Goal: Task Accomplishment & Management: Complete application form

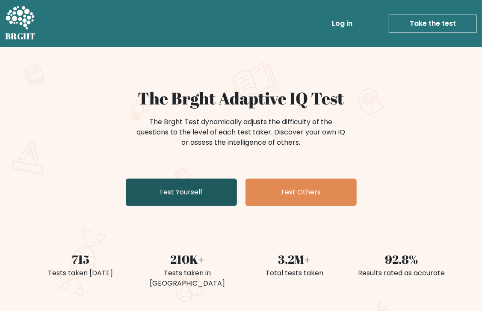
click at [195, 194] on link "Test Yourself" at bounding box center [181, 191] width 111 height 27
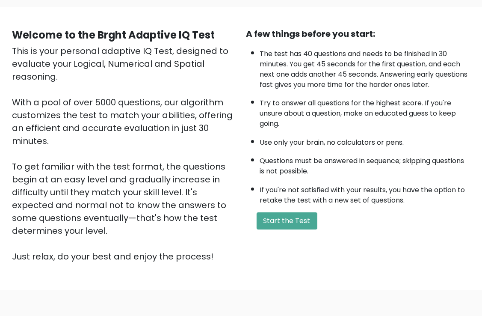
scroll to position [63, 0]
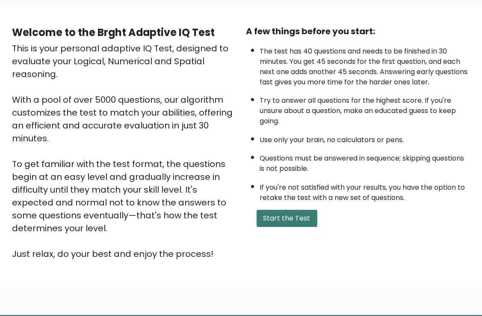
click at [297, 219] on button "Start the Test" at bounding box center [287, 218] width 61 height 17
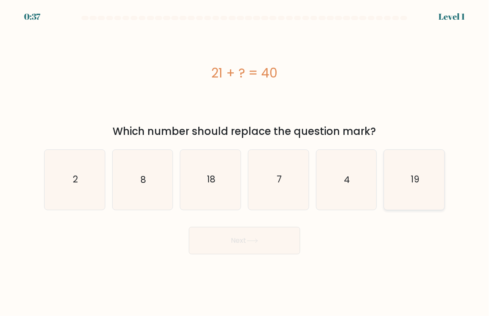
click at [414, 178] on text "19" at bounding box center [414, 179] width 9 height 12
click at [245, 162] on input "f. 19" at bounding box center [244, 160] width 0 height 4
radio input "true"
click at [271, 243] on button "Next" at bounding box center [244, 240] width 111 height 27
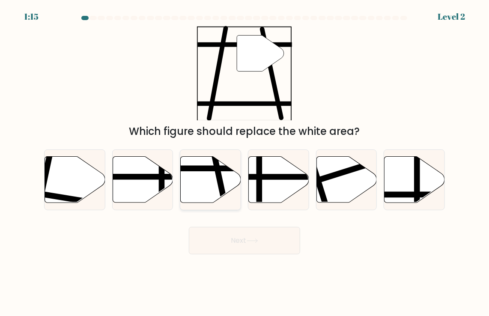
click at [210, 169] on line at bounding box center [192, 169] width 122 height 0
click at [244, 162] on input "c." at bounding box center [244, 160] width 0 height 4
radio input "true"
click at [242, 236] on button "Next" at bounding box center [244, 240] width 111 height 27
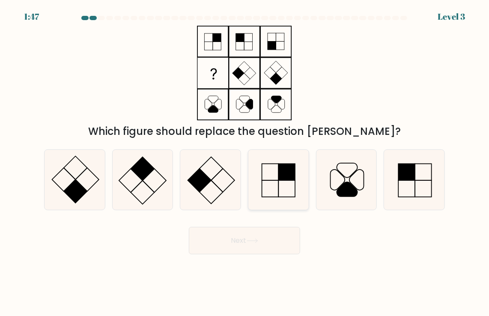
click at [257, 160] on icon at bounding box center [279, 180] width 60 height 60
click at [245, 160] on input "d." at bounding box center [244, 160] width 0 height 4
radio input "true"
click at [266, 234] on button "Next" at bounding box center [244, 240] width 111 height 27
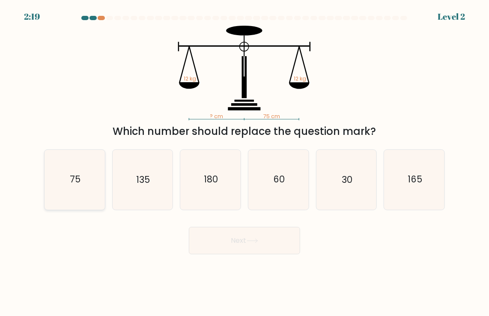
click at [68, 181] on icon "75" at bounding box center [75, 180] width 60 height 60
click at [244, 162] on input "a. 75" at bounding box center [244, 160] width 0 height 4
radio input "true"
click at [240, 245] on button "Next" at bounding box center [244, 240] width 111 height 27
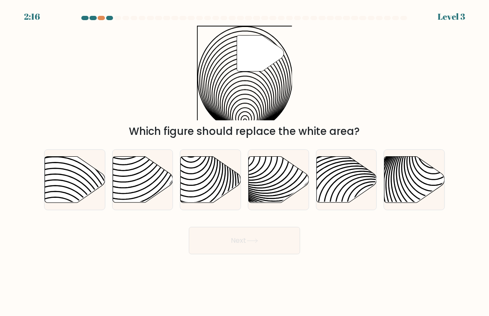
click at [240, 245] on button "Next" at bounding box center [244, 240] width 111 height 27
click at [91, 169] on icon at bounding box center [75, 180] width 60 height 46
click at [244, 162] on input "a." at bounding box center [244, 160] width 0 height 4
radio input "true"
click at [224, 236] on button "Next" at bounding box center [244, 240] width 111 height 27
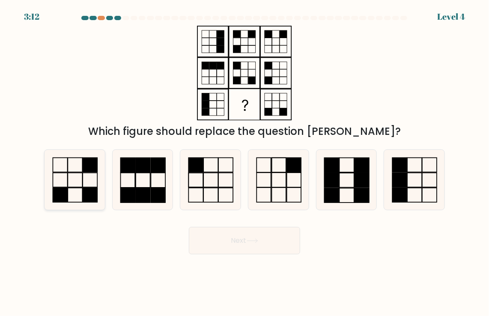
click at [80, 174] on icon at bounding box center [75, 180] width 60 height 60
click at [244, 162] on input "a." at bounding box center [244, 160] width 0 height 4
radio input "true"
click at [244, 236] on button "Next" at bounding box center [244, 240] width 111 height 27
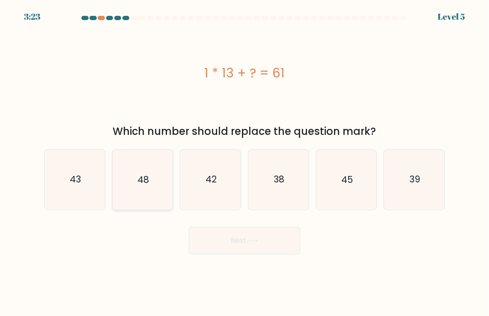
click at [137, 168] on icon "48" at bounding box center [143, 180] width 60 height 60
click at [244, 162] on input "b. 48" at bounding box center [244, 160] width 0 height 4
radio input "true"
click at [267, 244] on button "Next" at bounding box center [244, 240] width 111 height 27
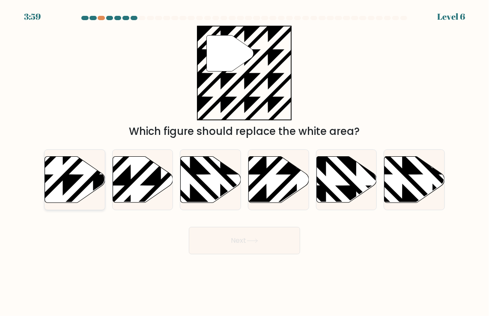
click at [89, 181] on icon at bounding box center [94, 205] width 122 height 122
click at [244, 162] on input "a." at bounding box center [244, 160] width 0 height 4
radio input "true"
click at [241, 244] on button "Next" at bounding box center [244, 240] width 111 height 27
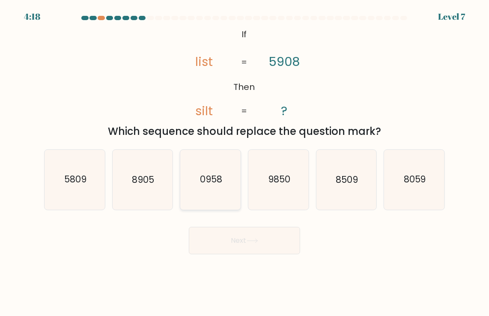
click at [224, 169] on icon "0958" at bounding box center [211, 180] width 60 height 60
click at [244, 162] on input "c. 0958" at bounding box center [244, 160] width 0 height 4
radio input "true"
click at [253, 236] on button "Next" at bounding box center [244, 240] width 111 height 27
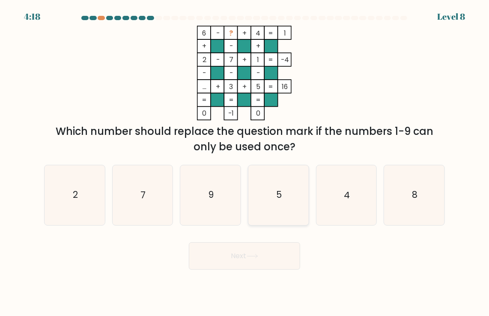
click at [286, 180] on icon "5" at bounding box center [279, 195] width 60 height 60
click at [245, 162] on input "d. 5" at bounding box center [244, 160] width 0 height 4
radio input "true"
click at [277, 264] on button "Next" at bounding box center [244, 255] width 111 height 27
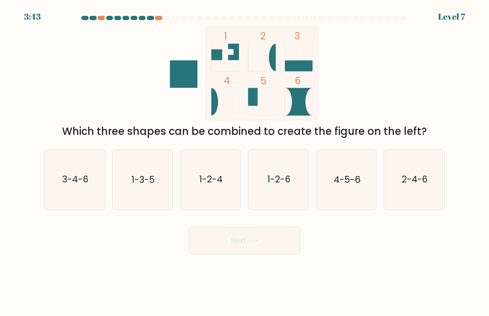
click at [258, 254] on body "3:43 Level 7" at bounding box center [244, 158] width 489 height 316
click at [151, 181] on text "1-3-5" at bounding box center [142, 179] width 23 height 12
click at [244, 162] on input "b. 1-3-5" at bounding box center [244, 160] width 0 height 4
radio input "true"
click at [212, 235] on button "Next" at bounding box center [244, 240] width 111 height 27
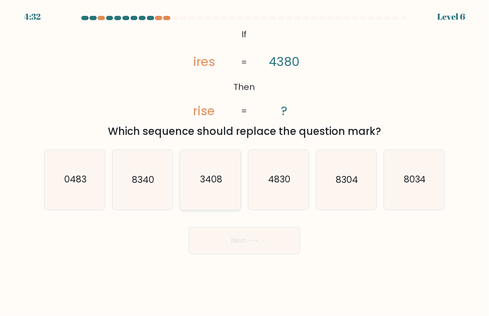
click at [208, 189] on icon "3408" at bounding box center [211, 180] width 60 height 60
click at [244, 162] on input "c. 3408" at bounding box center [244, 160] width 0 height 4
radio input "true"
click at [236, 230] on button "Next" at bounding box center [244, 240] width 111 height 27
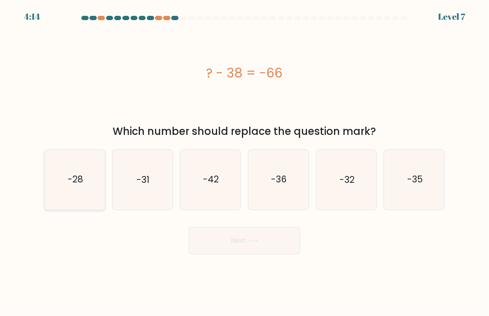
click at [68, 166] on icon "-28" at bounding box center [75, 180] width 60 height 60
click at [244, 162] on input "a. -28" at bounding box center [244, 160] width 0 height 4
radio input "true"
click at [209, 237] on button "Next" at bounding box center [244, 240] width 111 height 27
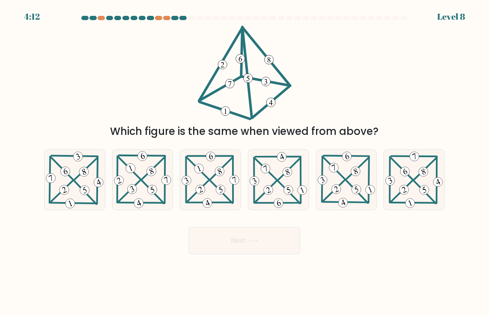
click at [209, 237] on button "Next" at bounding box center [244, 240] width 111 height 27
click at [343, 238] on div "Next" at bounding box center [244, 237] width 411 height 34
click at [75, 169] on icon at bounding box center [74, 179] width 60 height 59
click at [244, 162] on input "a." at bounding box center [244, 160] width 0 height 4
radio input "true"
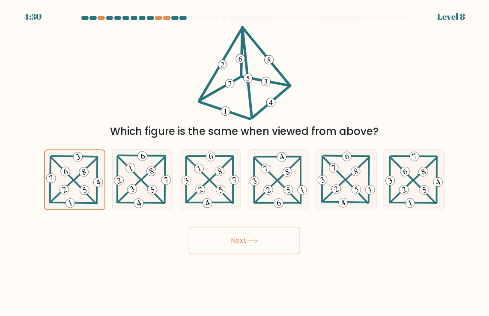
click at [212, 242] on button "Next" at bounding box center [244, 240] width 111 height 27
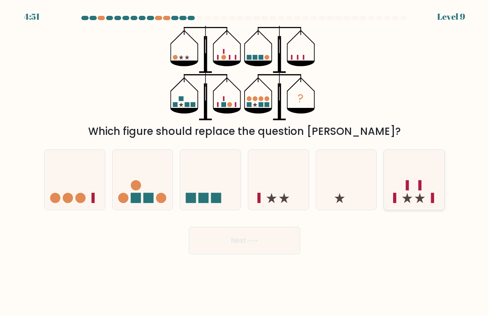
click at [423, 199] on icon at bounding box center [414, 180] width 60 height 50
click at [245, 162] on input "f." at bounding box center [244, 160] width 0 height 4
radio input "true"
click at [234, 250] on button "Next" at bounding box center [244, 240] width 111 height 27
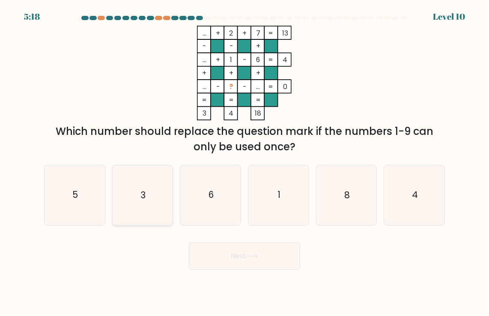
click at [154, 184] on icon "3" at bounding box center [143, 195] width 60 height 60
click at [244, 162] on input "b. 3" at bounding box center [244, 160] width 0 height 4
radio input "true"
click at [252, 255] on icon at bounding box center [252, 256] width 12 height 5
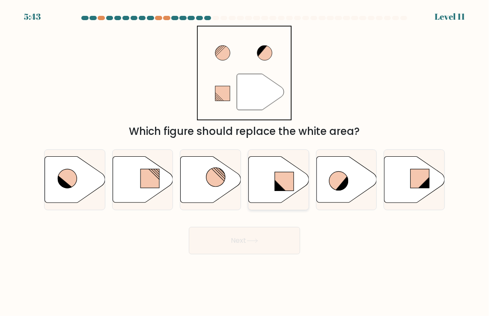
click at [285, 174] on rect at bounding box center [284, 181] width 19 height 19
click at [245, 162] on input "d." at bounding box center [244, 160] width 0 height 4
radio input "true"
click at [268, 249] on button "Next" at bounding box center [244, 240] width 111 height 27
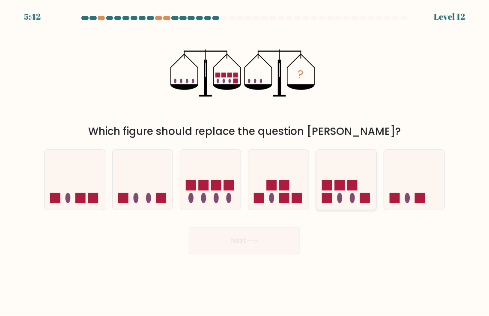
click at [332, 188] on rect at bounding box center [327, 185] width 10 height 10
click at [245, 162] on input "e." at bounding box center [244, 160] width 0 height 4
radio input "true"
click at [240, 245] on button "Next" at bounding box center [244, 240] width 111 height 27
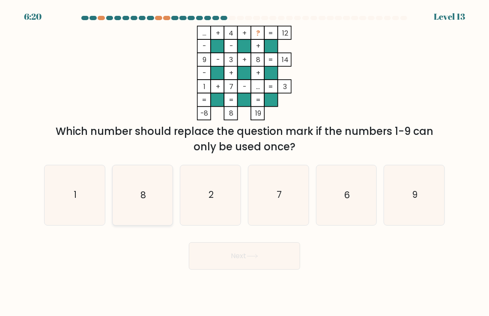
click at [139, 188] on icon "8" at bounding box center [143, 195] width 60 height 60
click at [244, 162] on input "b. 8" at bounding box center [244, 160] width 0 height 4
radio input "true"
click at [399, 184] on icon "9" at bounding box center [414, 195] width 60 height 60
click at [245, 162] on input "f. 9" at bounding box center [244, 160] width 0 height 4
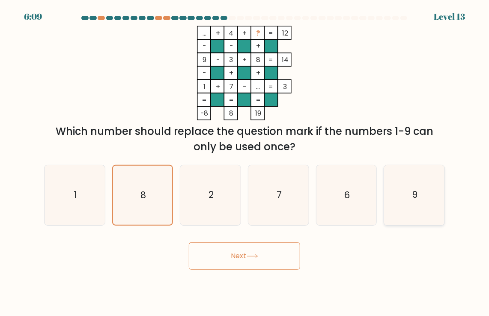
radio input "true"
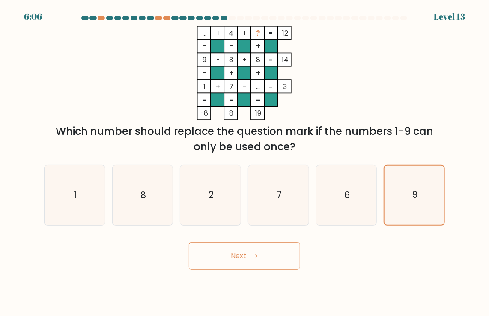
drag, startPoint x: 256, startPoint y: 239, endPoint x: 254, endPoint y: 251, distance: 12.3
click at [254, 251] on div "Next" at bounding box center [244, 253] width 411 height 34
click at [254, 251] on button "Next" at bounding box center [244, 255] width 111 height 27
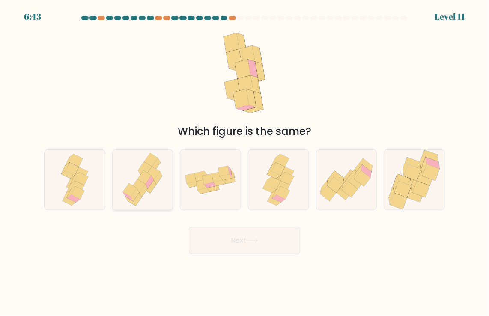
click at [142, 172] on icon at bounding box center [145, 168] width 14 height 13
click at [244, 162] on input "b." at bounding box center [244, 160] width 0 height 4
radio input "true"
click at [224, 242] on button "Next" at bounding box center [244, 240] width 111 height 27
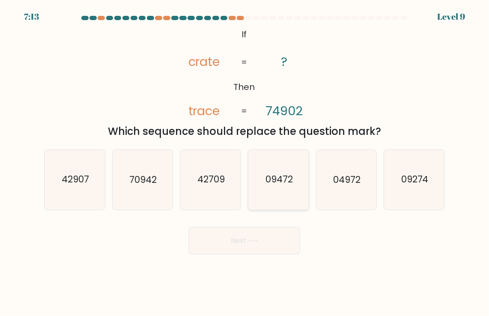
click at [287, 167] on icon "09472" at bounding box center [279, 180] width 60 height 60
click at [245, 162] on input "d. 09472" at bounding box center [244, 160] width 0 height 4
radio input "true"
click at [256, 230] on button "Next" at bounding box center [244, 240] width 111 height 27
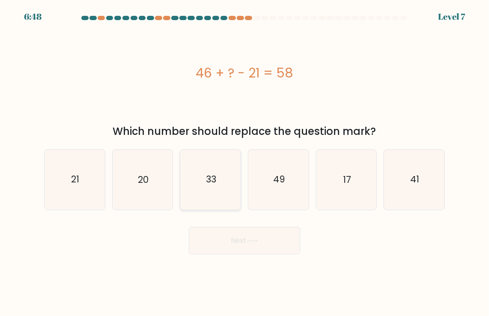
click at [214, 175] on text "33" at bounding box center [211, 179] width 10 height 12
click at [244, 162] on input "c. 33" at bounding box center [244, 160] width 0 height 4
radio input "true"
click at [252, 243] on icon at bounding box center [252, 240] width 12 height 5
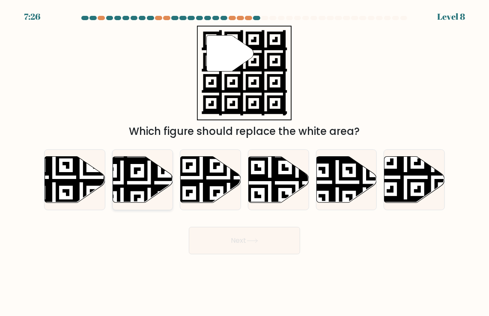
click at [139, 178] on icon at bounding box center [121, 155] width 109 height 109
click at [244, 162] on input "b." at bounding box center [244, 160] width 0 height 4
radio input "true"
click at [400, 176] on icon at bounding box center [414, 180] width 60 height 46
click at [245, 162] on input "f." at bounding box center [244, 160] width 0 height 4
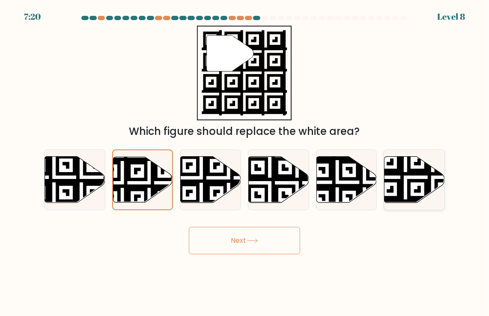
radio input "true"
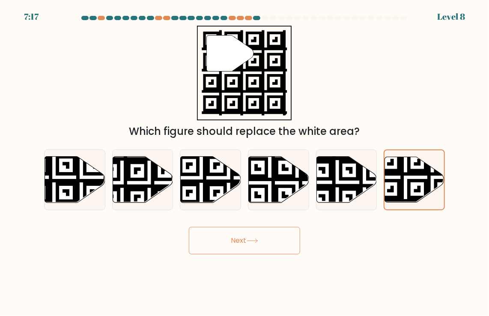
click at [265, 241] on button "Next" at bounding box center [244, 240] width 111 height 27
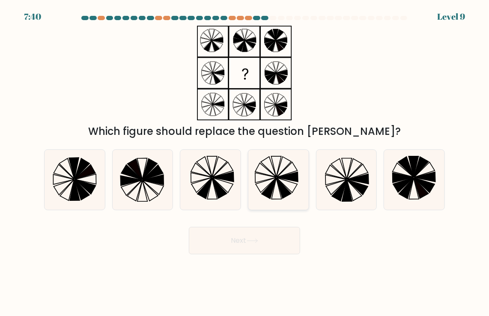
click at [265, 175] on icon at bounding box center [279, 180] width 60 height 60
click at [245, 162] on input "d." at bounding box center [244, 160] width 0 height 4
radio input "true"
click at [255, 230] on button "Next" at bounding box center [244, 240] width 111 height 27
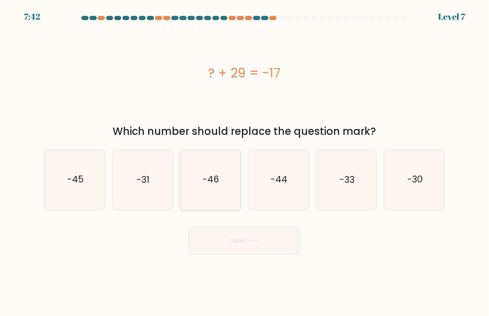
click at [208, 183] on text "-46" at bounding box center [211, 179] width 17 height 12
click at [244, 162] on input "c. -46" at bounding box center [244, 160] width 0 height 4
radio input "true"
click at [239, 241] on button "Next" at bounding box center [244, 240] width 111 height 27
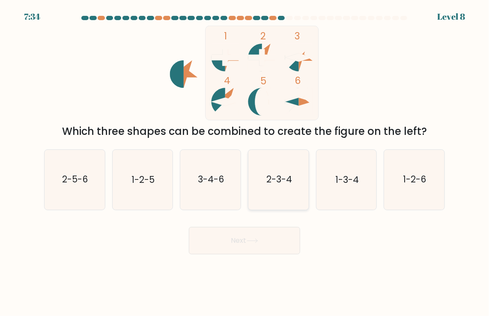
click at [284, 170] on icon "2-3-4" at bounding box center [279, 180] width 60 height 60
click at [245, 162] on input "d. 2-3-4" at bounding box center [244, 160] width 0 height 4
radio input "true"
click at [273, 230] on button "Next" at bounding box center [244, 240] width 111 height 27
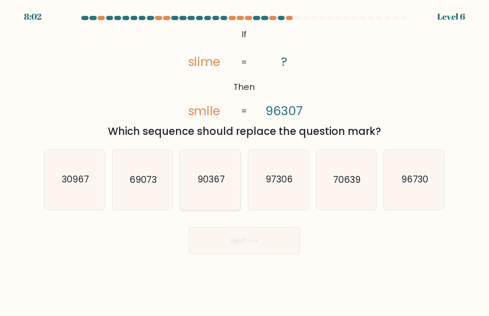
click at [212, 198] on icon "90367" at bounding box center [211, 180] width 60 height 60
click at [244, 162] on input "c. 90367" at bounding box center [244, 160] width 0 height 4
radio input "true"
click at [245, 234] on button "Next" at bounding box center [244, 240] width 111 height 27
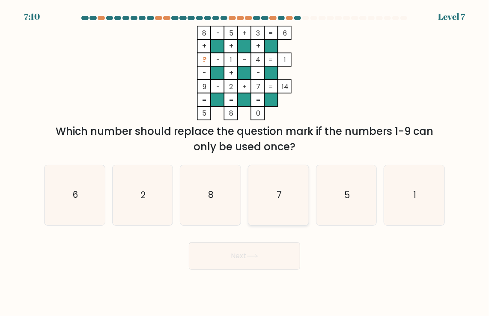
click at [303, 194] on icon "7" at bounding box center [279, 195] width 60 height 60
click at [245, 162] on input "d. 7" at bounding box center [244, 160] width 0 height 4
radio input "true"
click at [77, 173] on icon "6" at bounding box center [75, 195] width 60 height 60
click at [244, 162] on input "a. 6" at bounding box center [244, 160] width 0 height 4
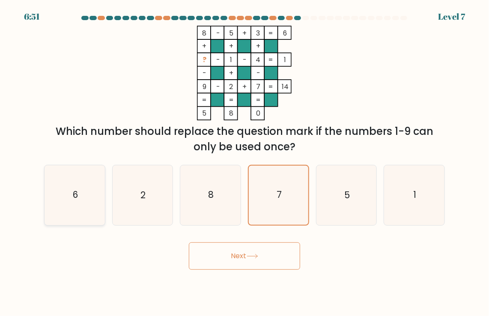
radio input "true"
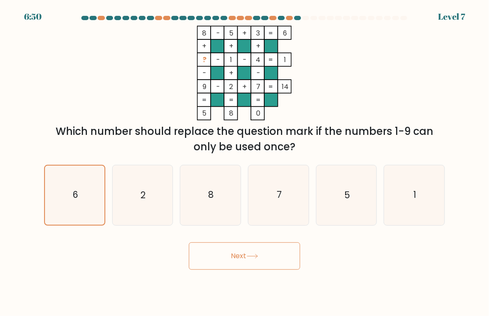
click at [220, 263] on button "Next" at bounding box center [244, 255] width 111 height 27
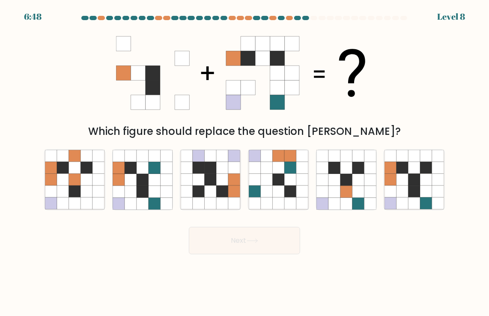
click at [220, 263] on body "6:48 Level 8" at bounding box center [244, 158] width 489 height 316
click at [151, 186] on icon at bounding box center [154, 192] width 12 height 12
click at [244, 162] on input "b." at bounding box center [244, 160] width 0 height 4
radio input "true"
click at [418, 178] on icon at bounding box center [414, 180] width 12 height 12
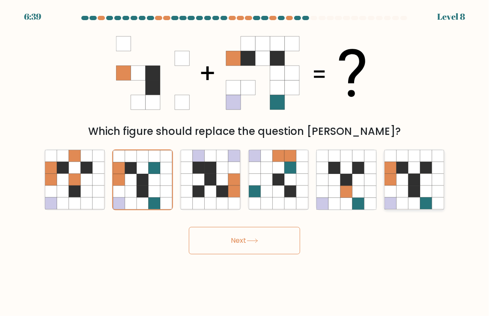
click at [245, 162] on input "f." at bounding box center [244, 160] width 0 height 4
radio input "true"
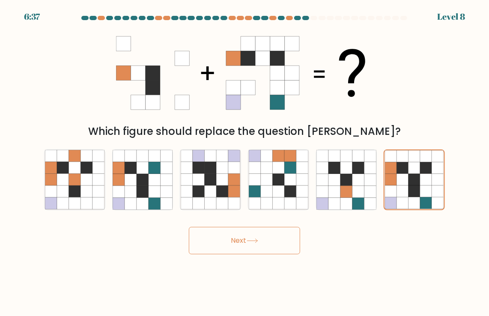
click at [273, 246] on button "Next" at bounding box center [244, 240] width 111 height 27
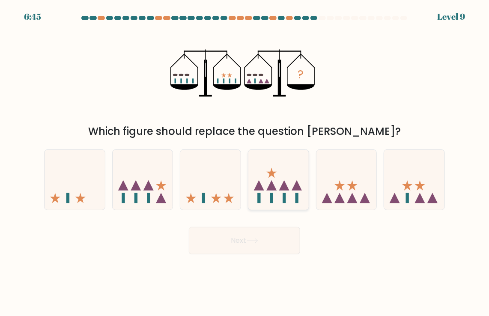
click at [290, 175] on icon at bounding box center [278, 180] width 60 height 50
click at [245, 162] on input "d." at bounding box center [244, 160] width 0 height 4
radio input "true"
click at [275, 240] on button "Next" at bounding box center [244, 240] width 111 height 27
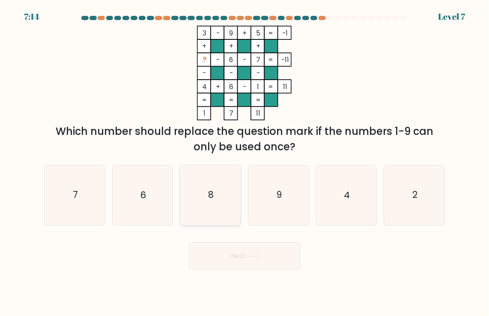
click at [213, 190] on text "8" at bounding box center [211, 195] width 6 height 12
click at [244, 162] on input "c. 8" at bounding box center [244, 160] width 0 height 4
radio input "true"
click at [270, 266] on button "Next" at bounding box center [244, 255] width 111 height 27
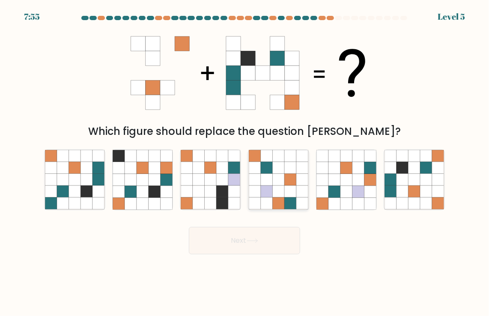
click at [262, 197] on icon at bounding box center [267, 192] width 12 height 12
click at [245, 162] on input "d." at bounding box center [244, 160] width 0 height 4
radio input "true"
drag, startPoint x: 268, startPoint y: 225, endPoint x: 266, endPoint y: 237, distance: 11.7
click at [266, 237] on div "Next" at bounding box center [244, 237] width 411 height 34
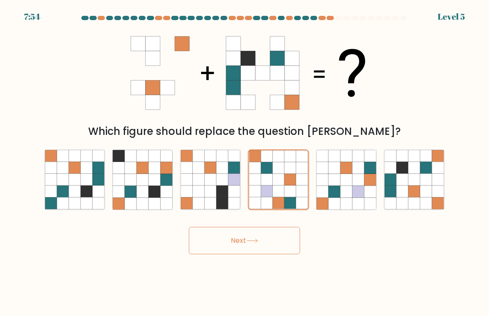
click at [266, 237] on button "Next" at bounding box center [244, 240] width 111 height 27
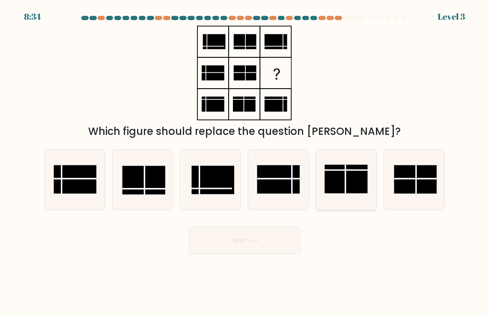
click at [320, 169] on icon at bounding box center [346, 180] width 60 height 60
click at [245, 162] on input "e." at bounding box center [244, 160] width 0 height 4
radio input "true"
click at [266, 232] on button "Next" at bounding box center [244, 240] width 111 height 27
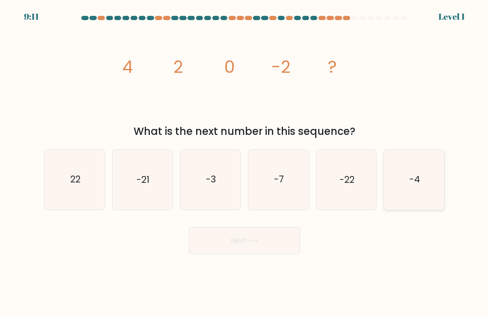
click at [412, 186] on text "-4" at bounding box center [414, 179] width 11 height 12
click at [245, 162] on input "f. -4" at bounding box center [244, 160] width 0 height 4
radio input "true"
click at [285, 235] on button "Next" at bounding box center [244, 240] width 111 height 27
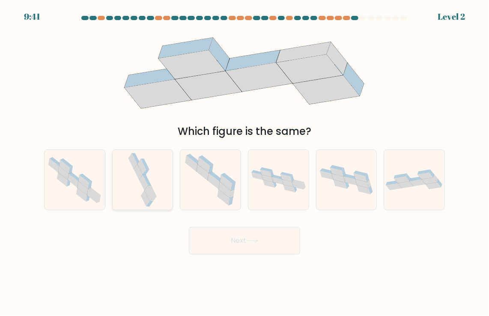
click at [159, 179] on div at bounding box center [142, 179] width 61 height 61
click at [244, 162] on input "b." at bounding box center [244, 160] width 0 height 4
radio input "true"
click at [220, 252] on button "Next" at bounding box center [244, 240] width 111 height 27
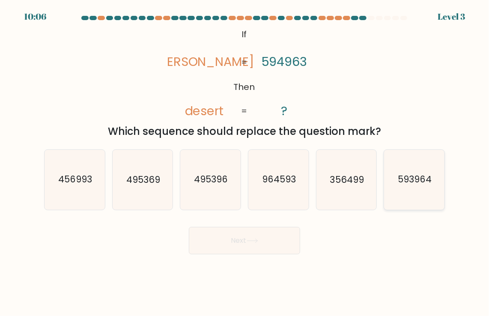
click at [410, 186] on icon "593964" at bounding box center [414, 180] width 60 height 60
click at [245, 162] on input "f. 593964" at bounding box center [244, 160] width 0 height 4
radio input "true"
click at [264, 236] on button "Next" at bounding box center [244, 240] width 111 height 27
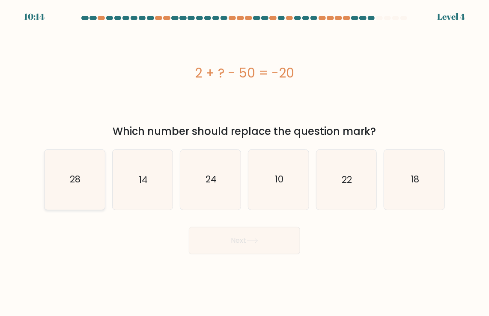
click at [67, 169] on icon "28" at bounding box center [75, 180] width 60 height 60
click at [244, 162] on input "a. 28" at bounding box center [244, 160] width 0 height 4
radio input "true"
click at [240, 241] on button "Next" at bounding box center [244, 240] width 111 height 27
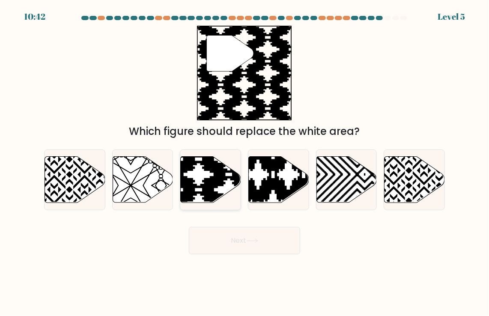
click at [216, 179] on icon at bounding box center [229, 205] width 122 height 122
click at [244, 162] on input "c." at bounding box center [244, 160] width 0 height 4
radio input "true"
click at [281, 237] on button "Next" at bounding box center [244, 240] width 111 height 27
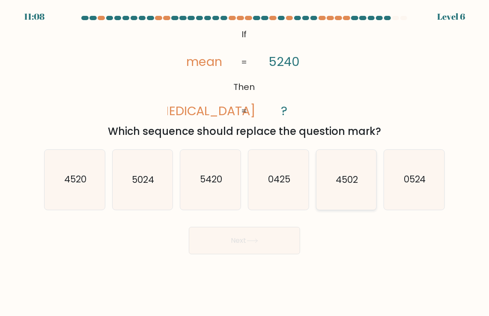
click at [342, 172] on icon "4502" at bounding box center [346, 180] width 60 height 60
click at [245, 162] on input "e. 4502" at bounding box center [244, 160] width 0 height 4
radio input "true"
click at [97, 193] on icon "4520" at bounding box center [75, 180] width 60 height 60
click at [244, 162] on input "a. 4520" at bounding box center [244, 160] width 0 height 4
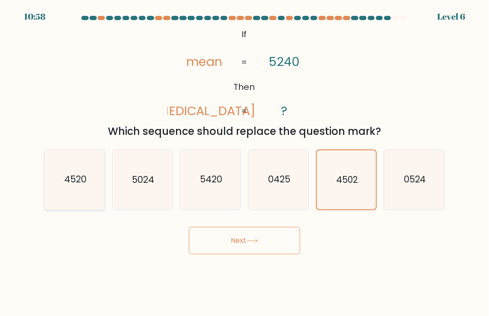
radio input "true"
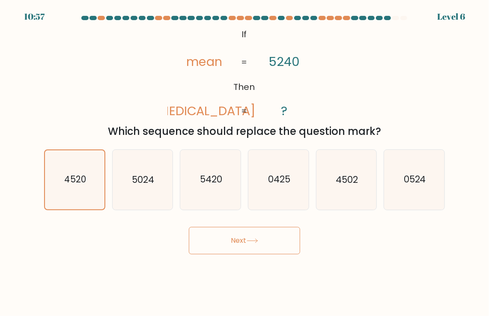
click at [244, 234] on button "Next" at bounding box center [244, 240] width 111 height 27
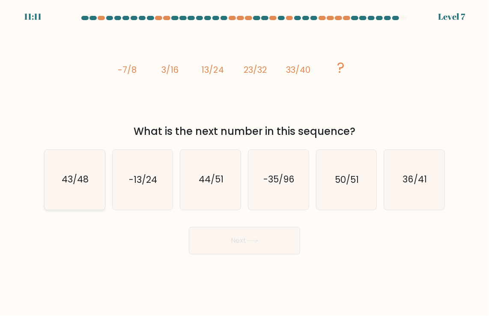
click at [86, 181] on text "43/48" at bounding box center [75, 179] width 27 height 12
click at [244, 162] on input "a. 43/48" at bounding box center [244, 160] width 0 height 4
radio input "true"
click at [238, 243] on button "Next" at bounding box center [244, 240] width 111 height 27
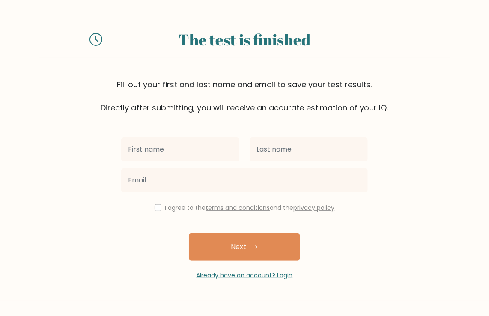
type input "k"
type input "Kezia Lou"
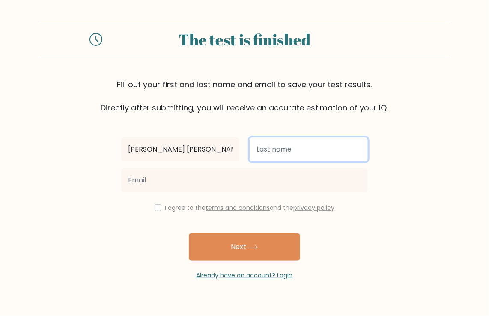
type input "Bagares"
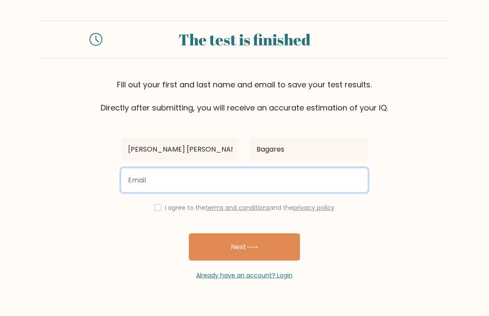
click at [171, 181] on input "email" at bounding box center [244, 180] width 246 height 24
type input "Kezialou6@gmail.com"
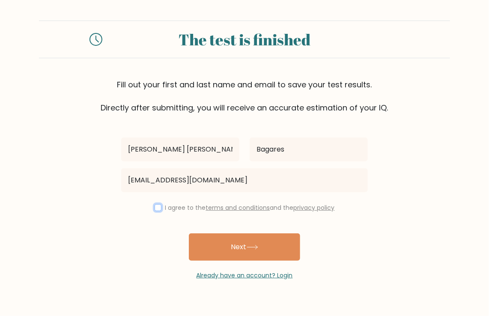
click at [156, 210] on input "checkbox" at bounding box center [157, 207] width 7 height 7
checkbox input "true"
click at [243, 261] on div "Already have an account? Login" at bounding box center [244, 270] width 246 height 19
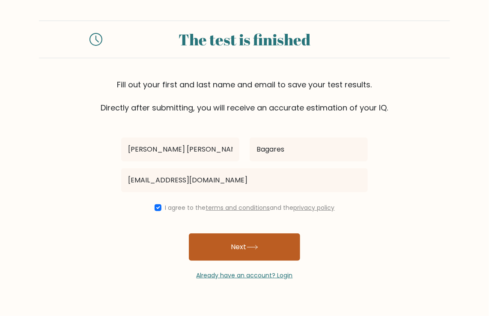
click at [247, 258] on button "Next" at bounding box center [244, 246] width 111 height 27
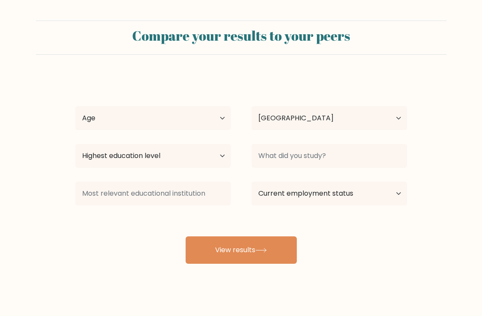
select select "PH"
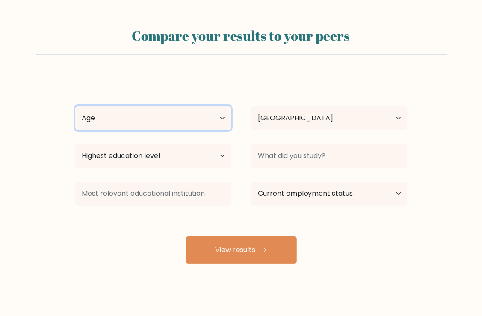
click at [199, 125] on select "Age Under [DEMOGRAPHIC_DATA] [DEMOGRAPHIC_DATA] [DEMOGRAPHIC_DATA] [DEMOGRAPHIC…" at bounding box center [153, 118] width 156 height 24
select select "18_24"
click at [75, 106] on select "Age Under [DEMOGRAPHIC_DATA] [DEMOGRAPHIC_DATA] [DEMOGRAPHIC_DATA] [DEMOGRAPHIC…" at bounding box center [153, 118] width 156 height 24
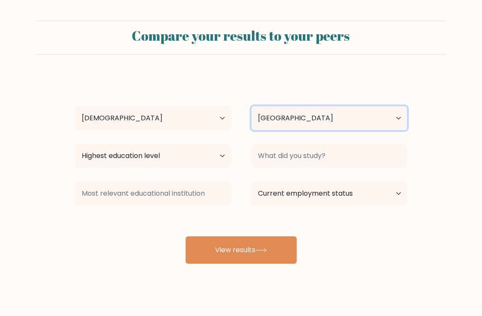
click at [269, 125] on select "Country Afghanistan Albania Algeria American Samoa Andorra Angola Anguilla Anta…" at bounding box center [330, 118] width 156 height 24
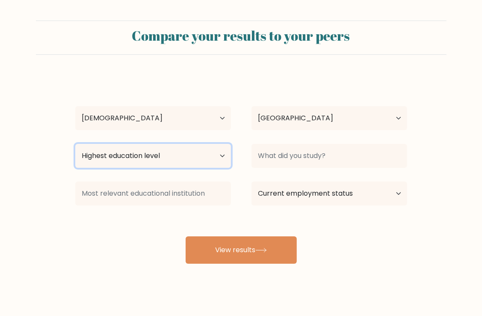
click at [169, 158] on select "Highest education level No schooling Primary Lower Secondary Upper Secondary Oc…" at bounding box center [153, 156] width 156 height 24
click at [75, 144] on select "Highest education level No schooling Primary Lower Secondary Upper Secondary Oc…" at bounding box center [153, 156] width 156 height 24
click at [175, 149] on select "Highest education level No schooling Primary Lower Secondary Upper Secondary Oc…" at bounding box center [153, 156] width 156 height 24
select select "upper_secondary"
click at [75, 144] on select "Highest education level No schooling Primary Lower Secondary Upper Secondary Oc…" at bounding box center [153, 156] width 156 height 24
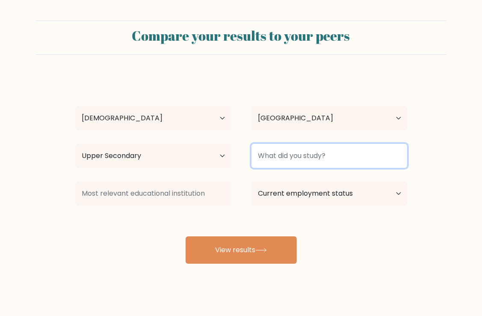
click at [298, 162] on input at bounding box center [330, 156] width 156 height 24
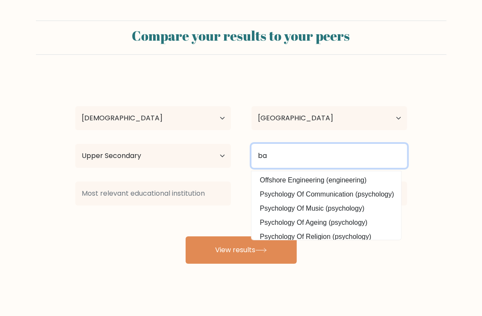
type input "b"
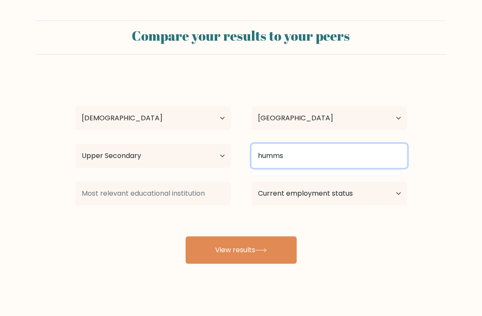
type input "humms"
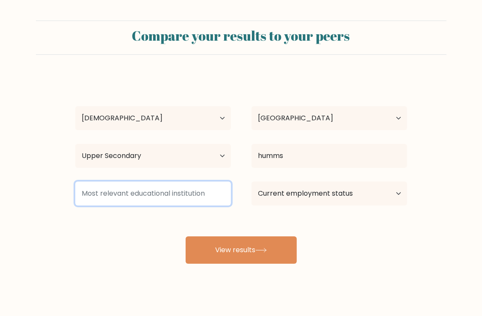
click at [176, 196] on input at bounding box center [153, 193] width 156 height 24
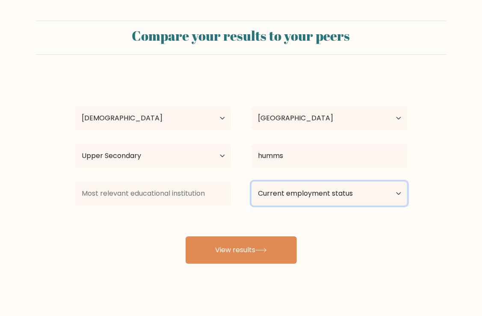
click at [281, 193] on select "Current employment status Employed Student Retired Other / prefer not to answer" at bounding box center [330, 193] width 156 height 24
select select "student"
click at [252, 181] on select "Current employment status Employed Student Retired Other / prefer not to answer" at bounding box center [330, 193] width 156 height 24
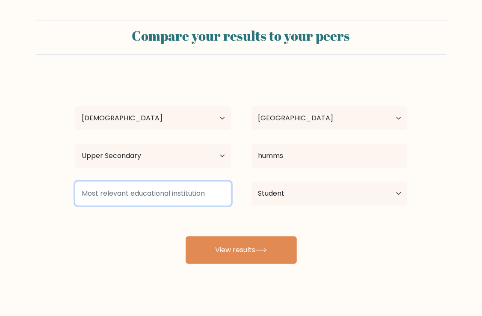
click at [188, 198] on input at bounding box center [153, 193] width 156 height 24
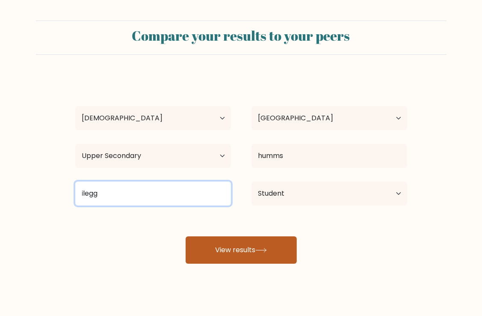
type input "ilegg"
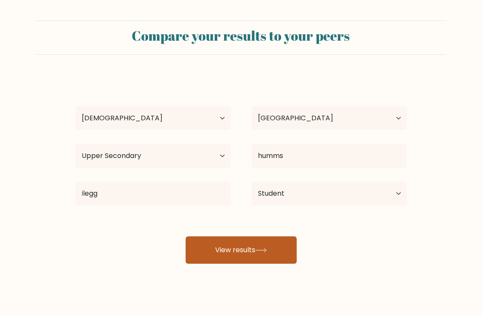
click at [235, 252] on button "View results" at bounding box center [241, 249] width 111 height 27
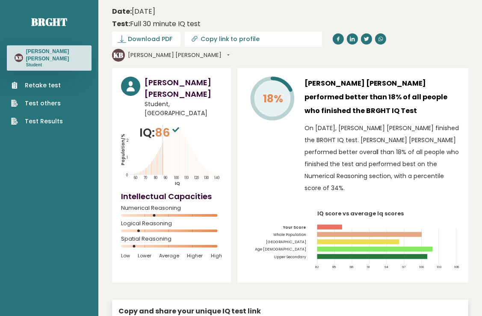
click at [162, 100] on span "Student, [GEOGRAPHIC_DATA]" at bounding box center [183, 109] width 77 height 18
